Goal: Task Accomplishment & Management: Manage account settings

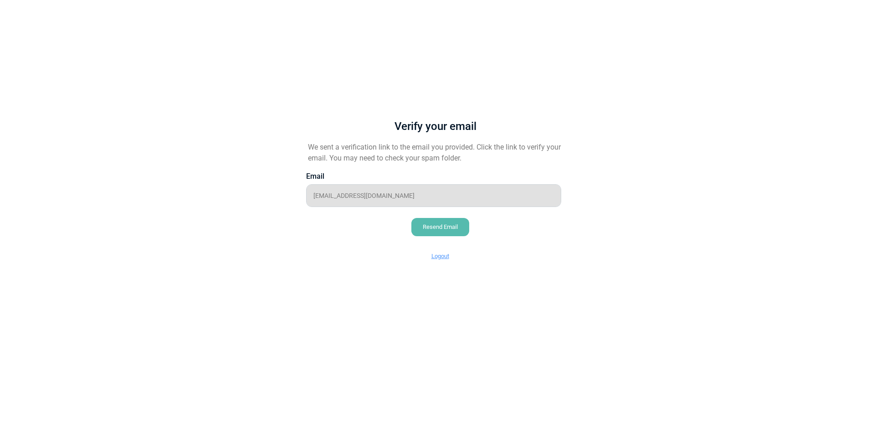
click at [444, 231] on div "Resend Email" at bounding box center [441, 227] width 58 height 18
